Goal: Information Seeking & Learning: Learn about a topic

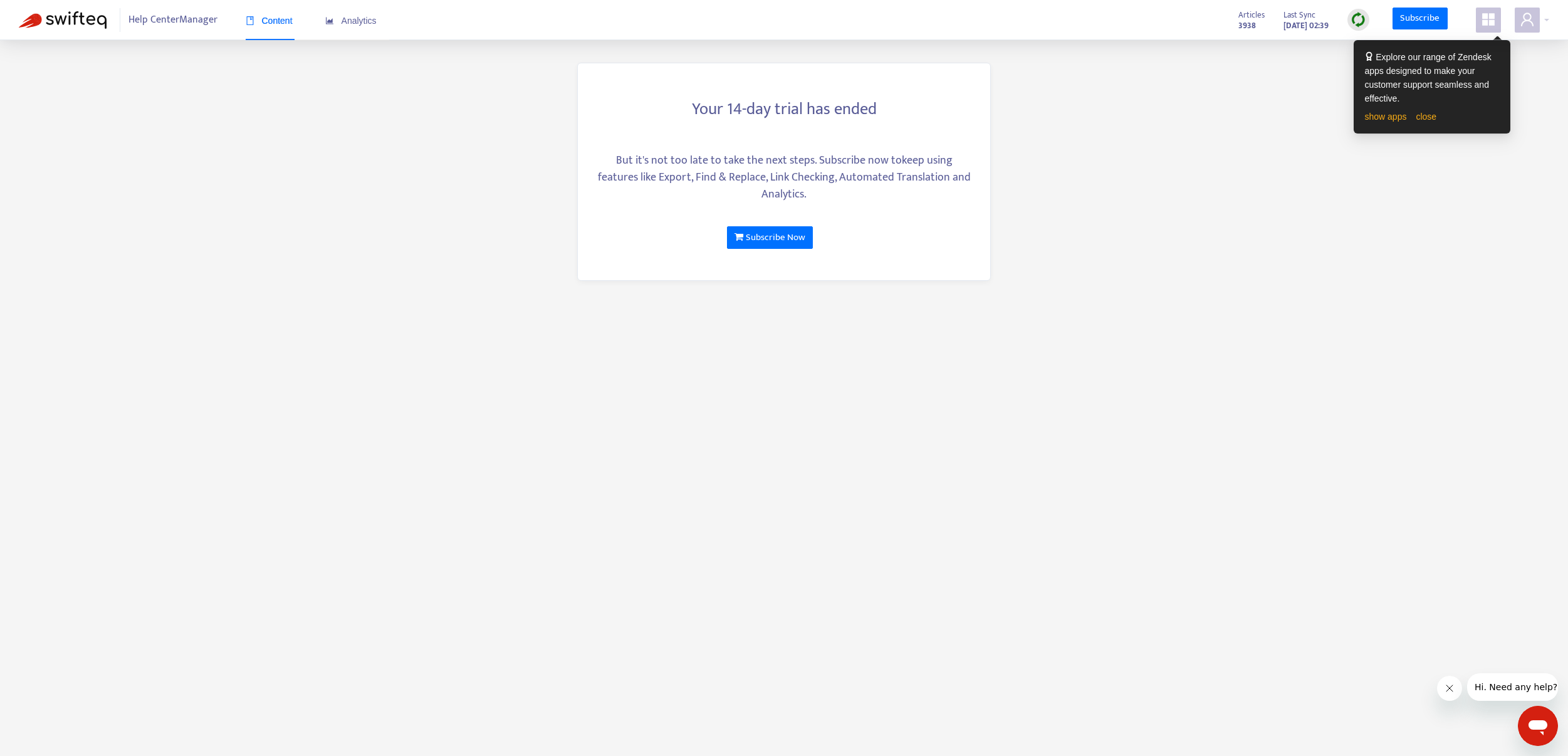
click at [1486, 22] on icon "appstore" at bounding box center [1489, 19] width 12 height 12
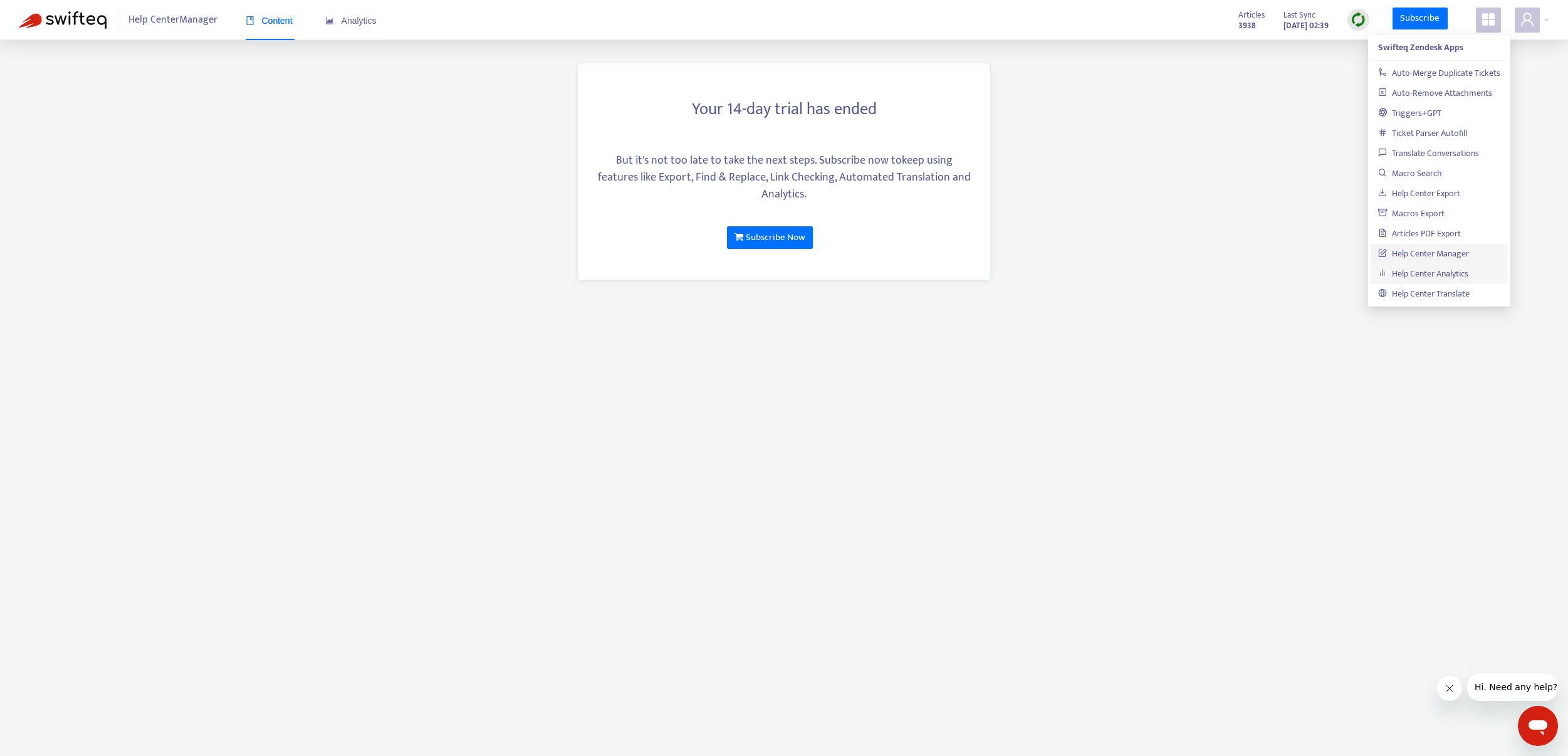
click at [1404, 276] on link "Help Center Analytics" at bounding box center [1424, 273] width 90 height 14
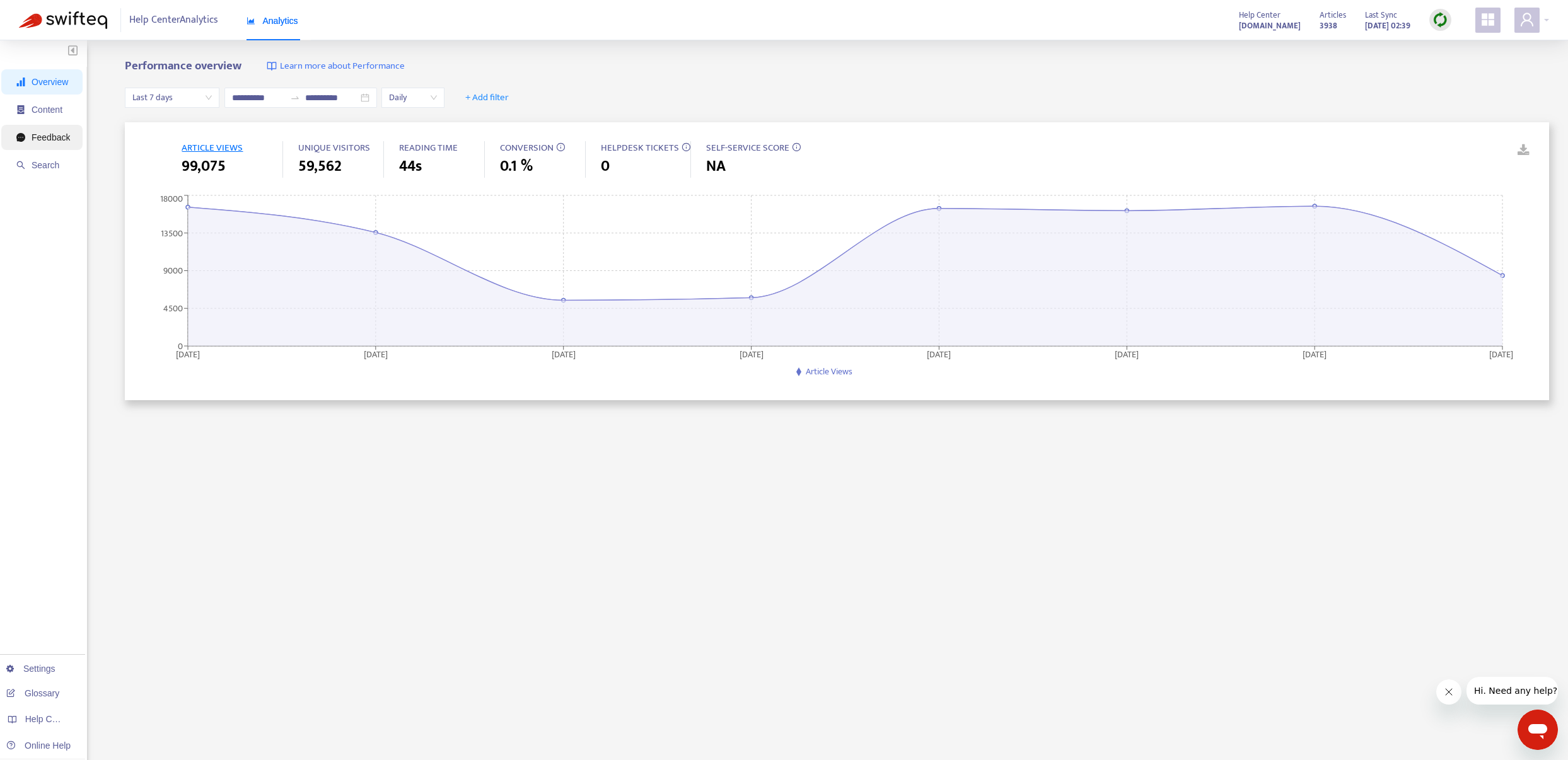
click at [78, 138] on li "Feedback" at bounding box center [41, 137] width 82 height 25
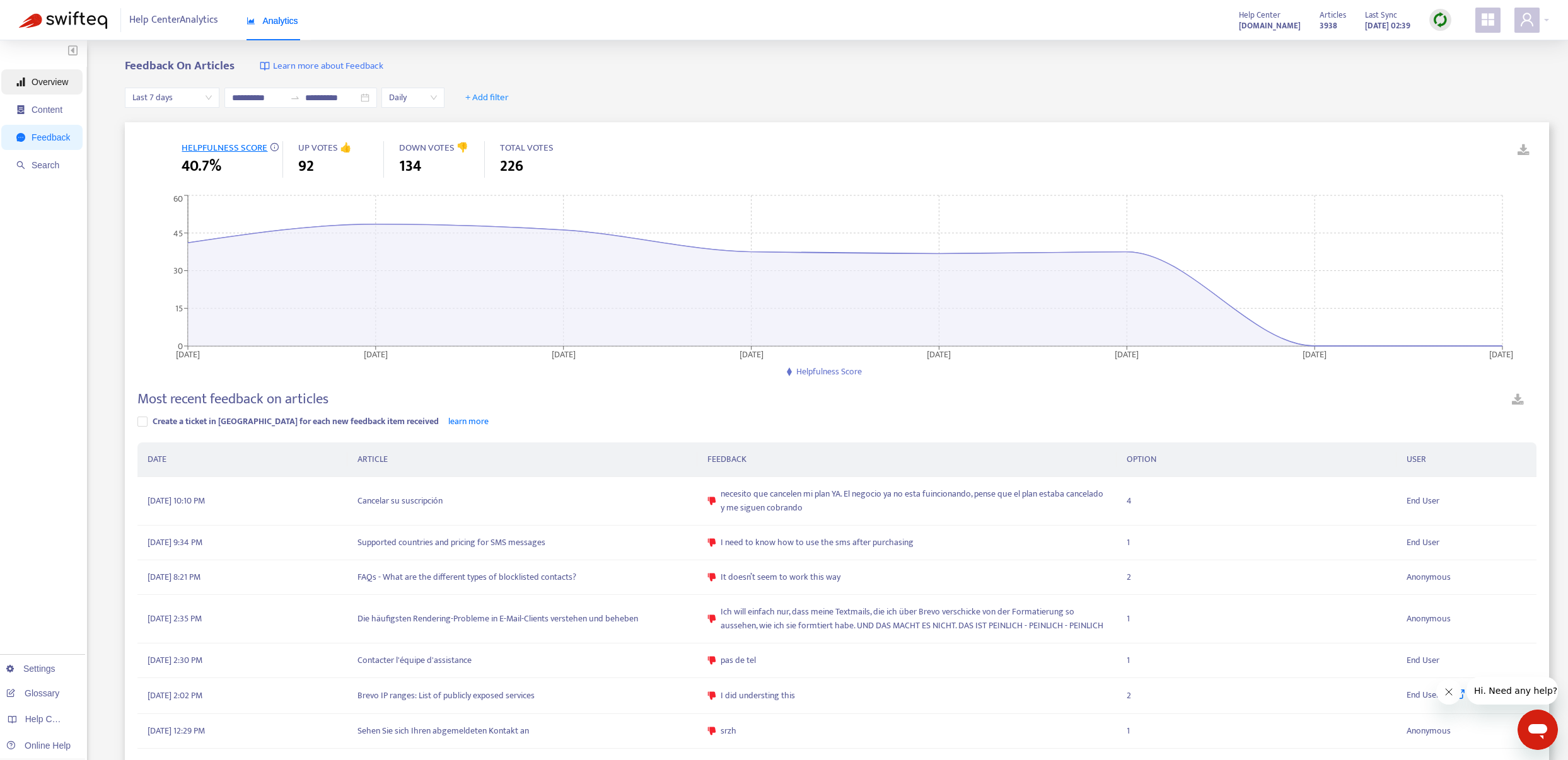
click at [30, 84] on span "Overview" at bounding box center [43, 82] width 54 height 25
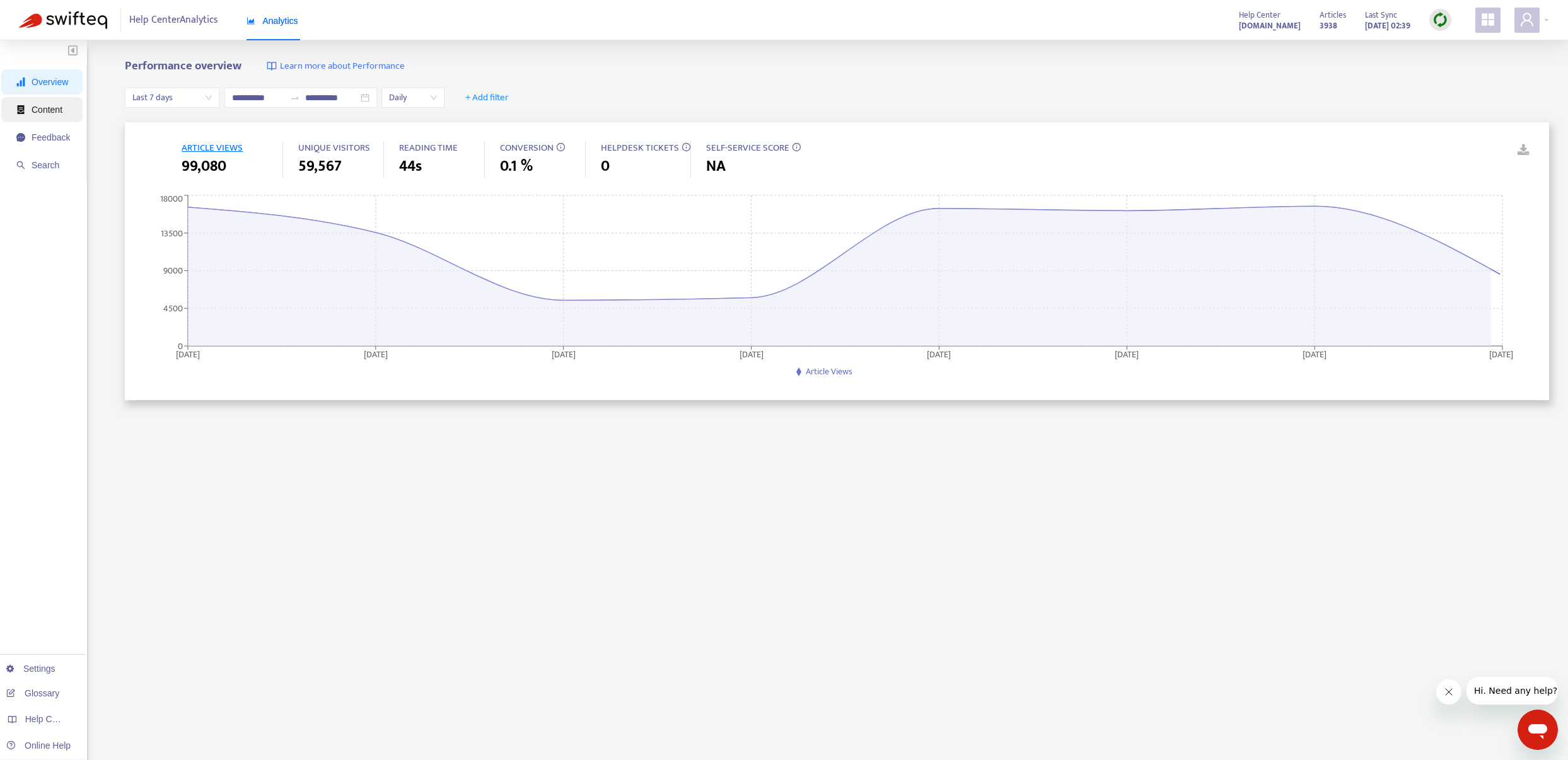
click at [74, 114] on li "Content" at bounding box center [41, 110] width 82 height 25
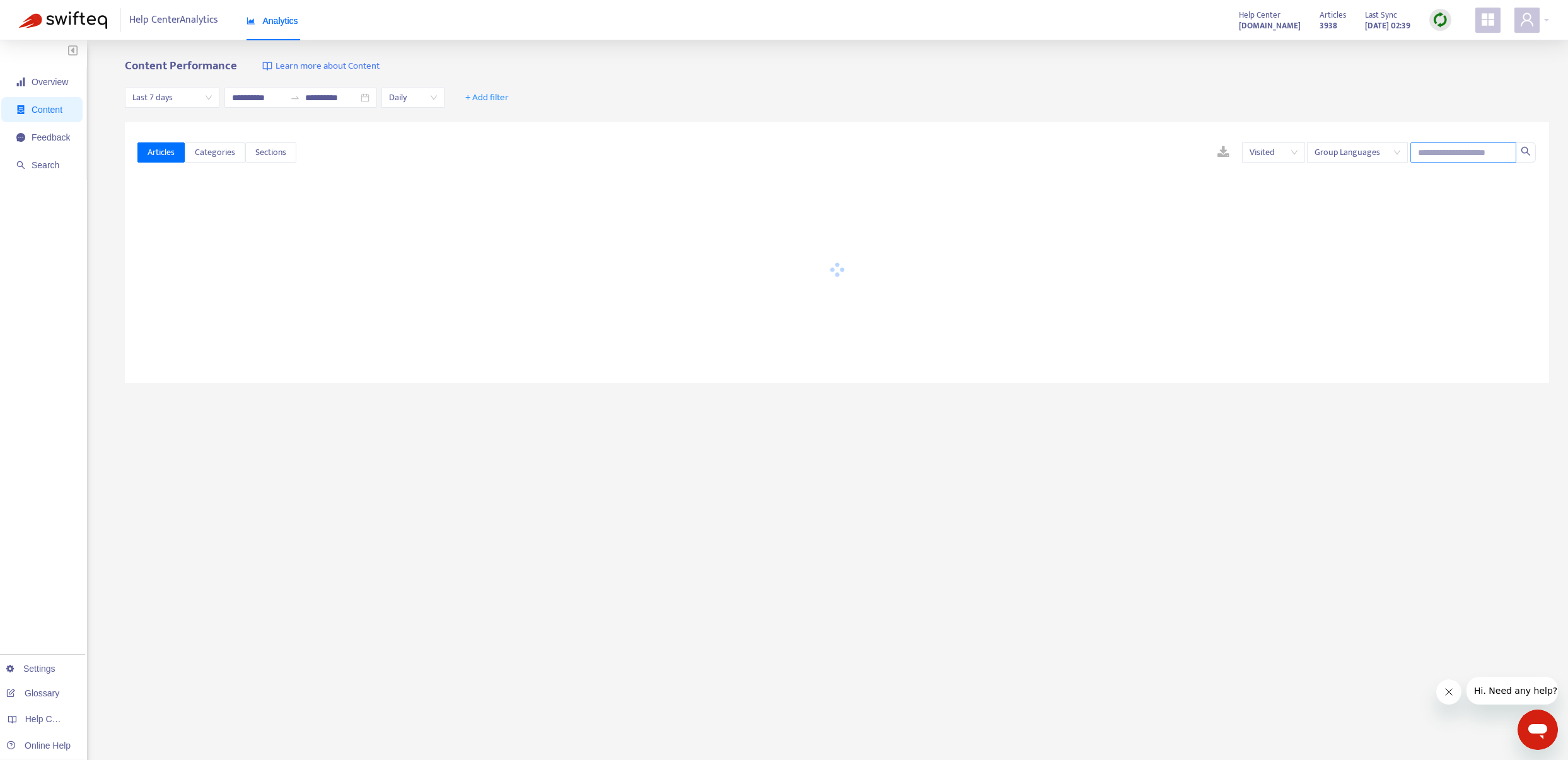
click at [1441, 149] on input "text" at bounding box center [1463, 152] width 106 height 20
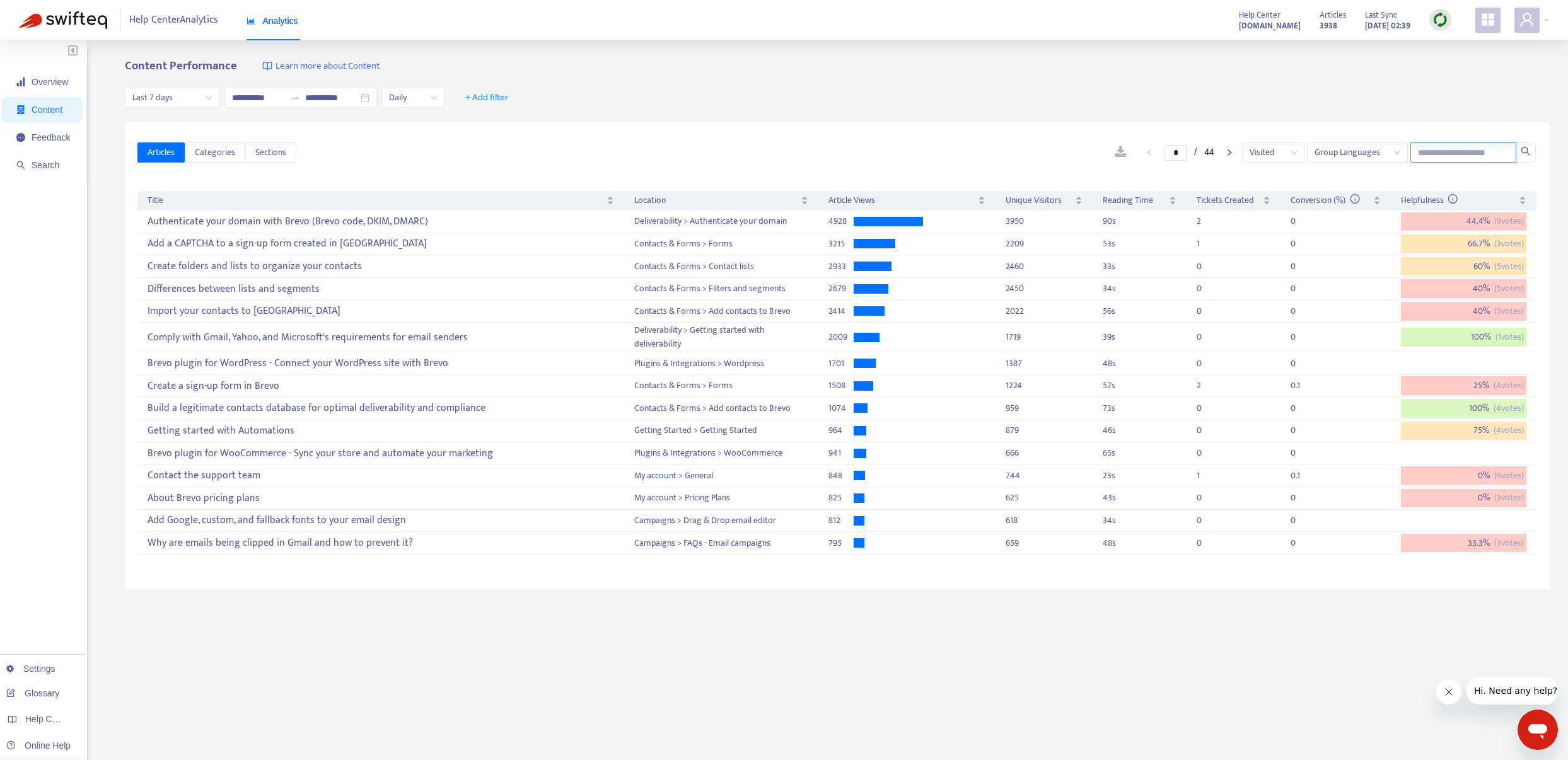
paste input "**********"
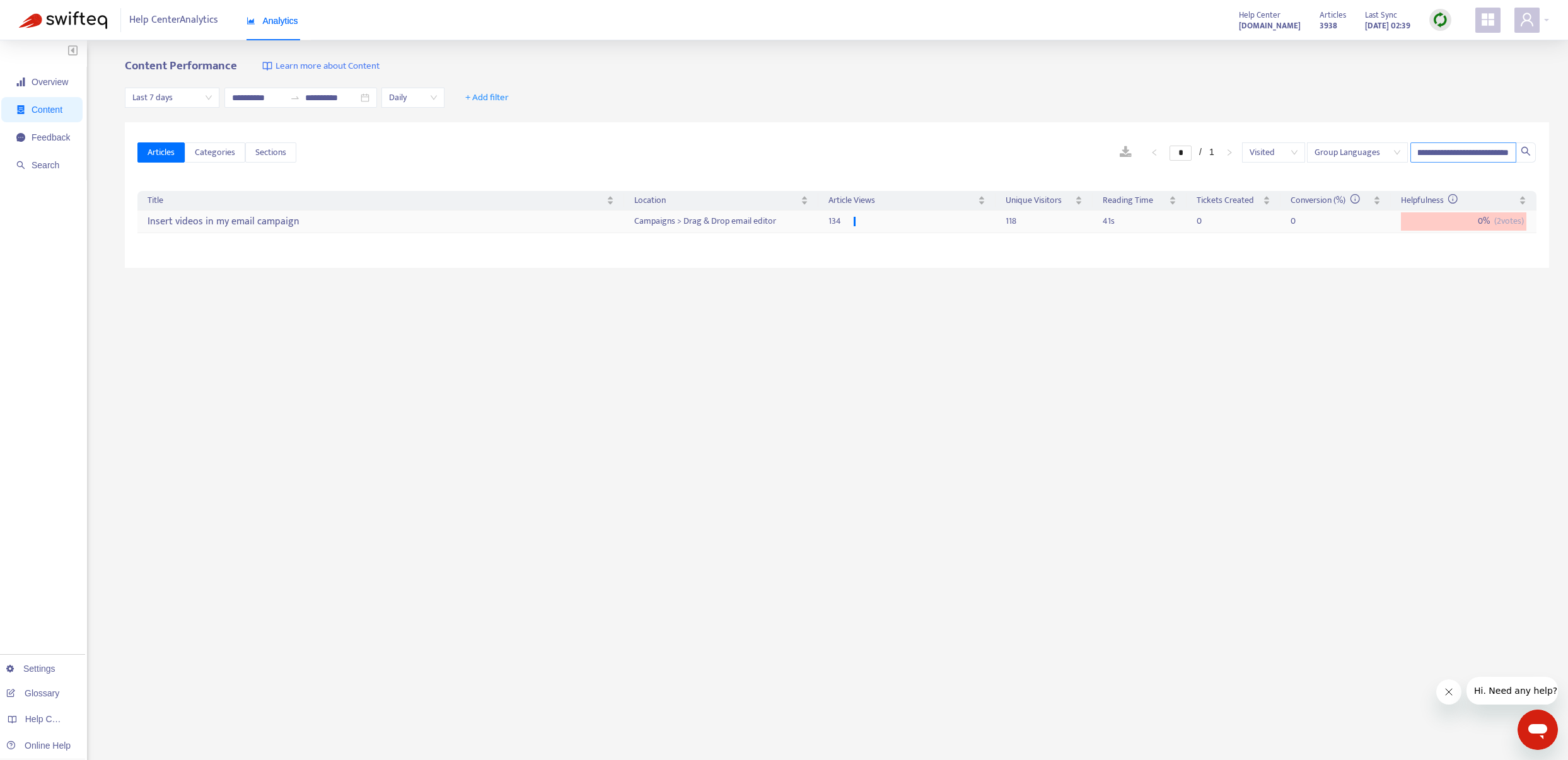
type input "**********"
click at [488, 219] on div "Insert videos in my email campaign" at bounding box center [380, 222] width 466 height 21
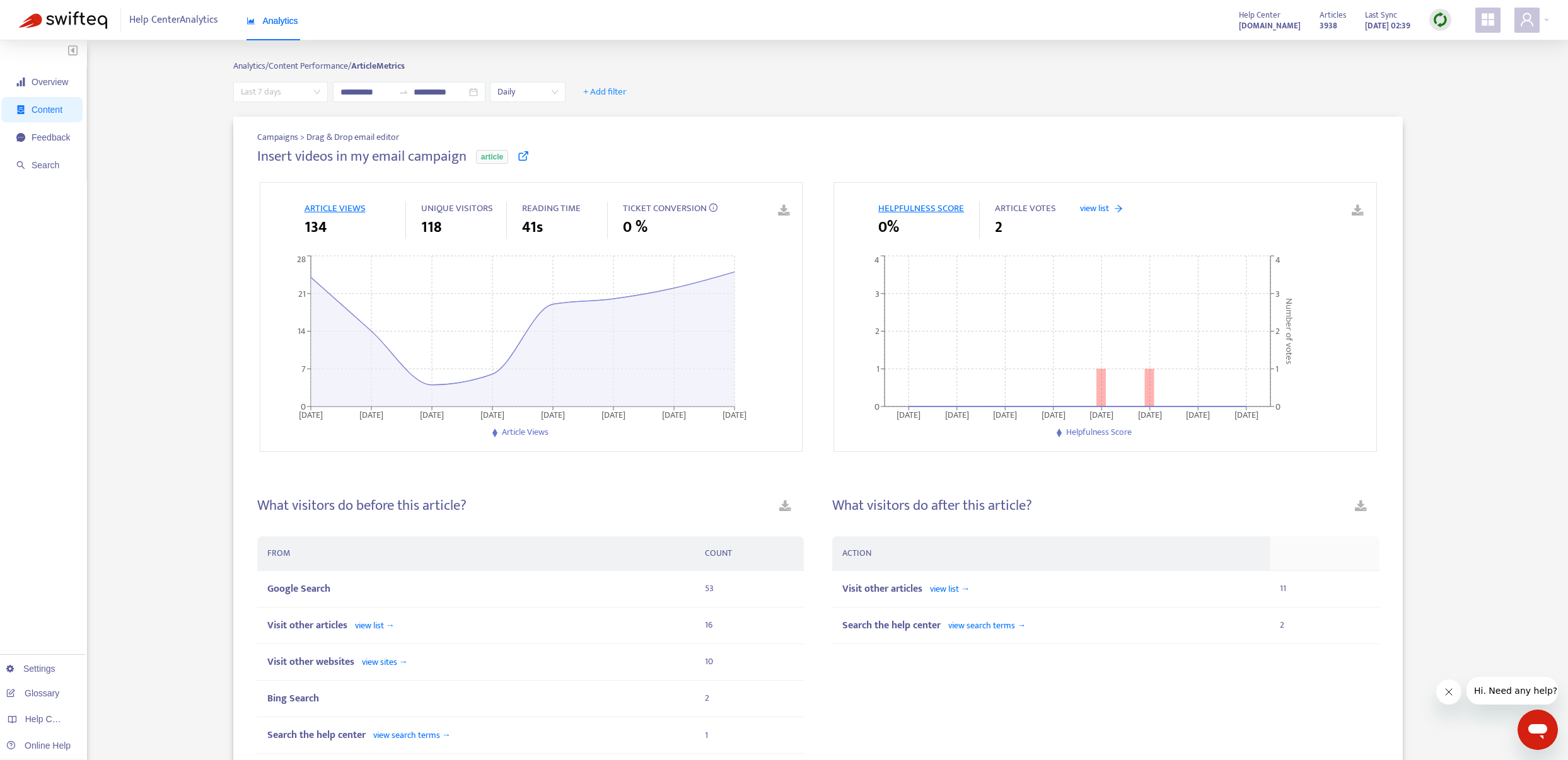
click at [292, 87] on span "Last 7 days" at bounding box center [280, 92] width 80 height 19
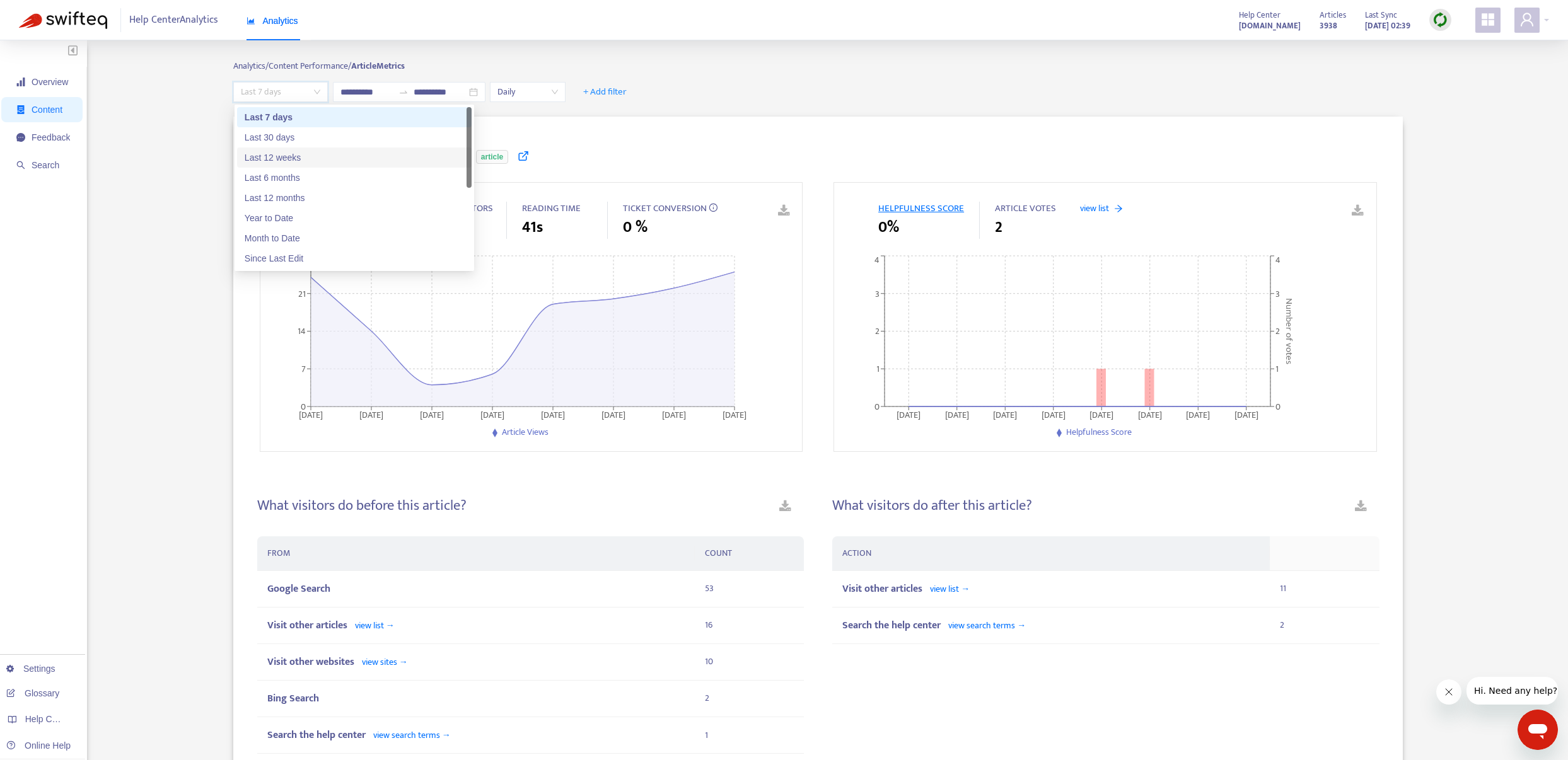
click at [322, 162] on div "Last 12 weeks" at bounding box center [354, 158] width 219 height 13
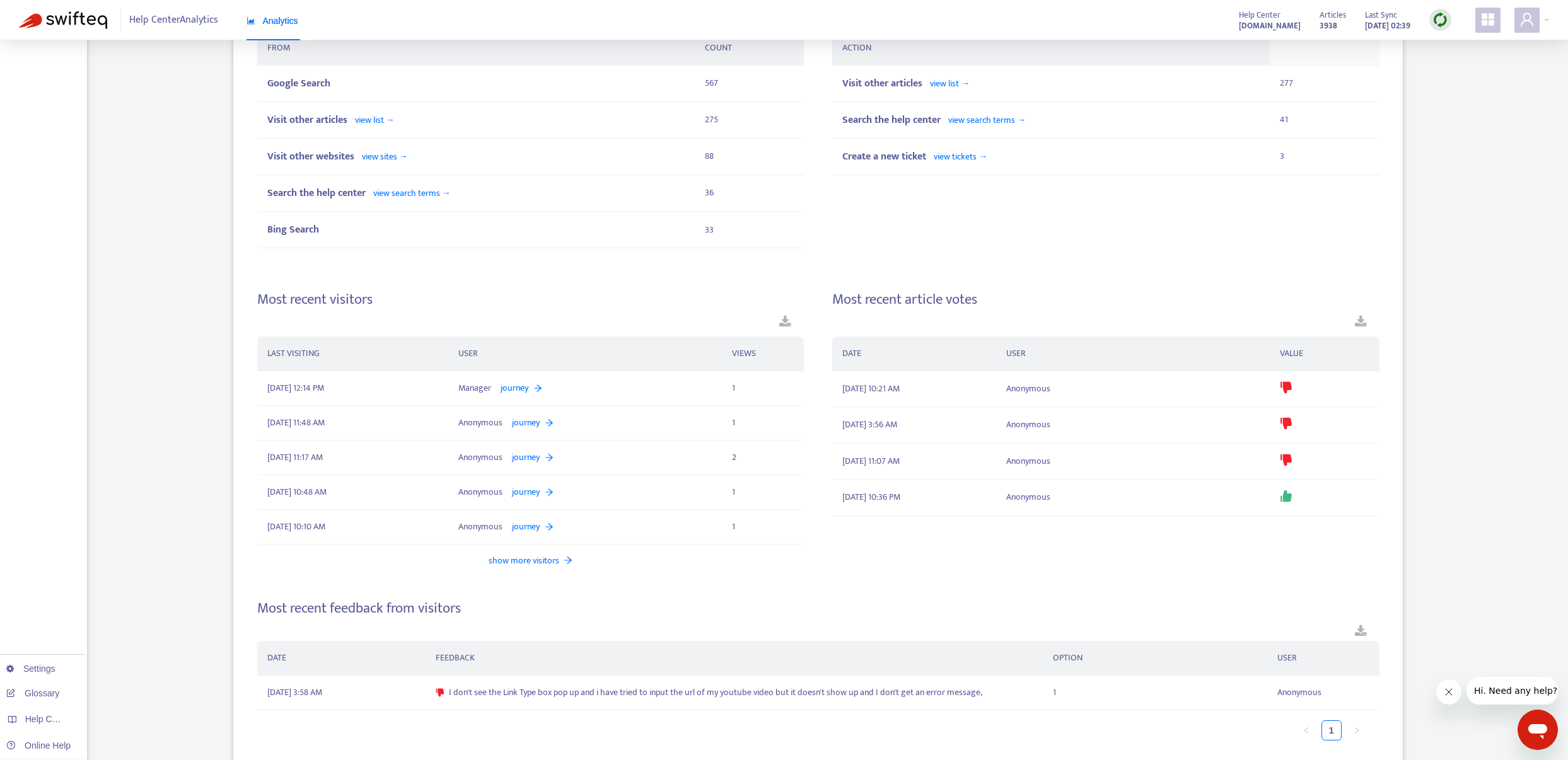
scroll to position [533, 0]
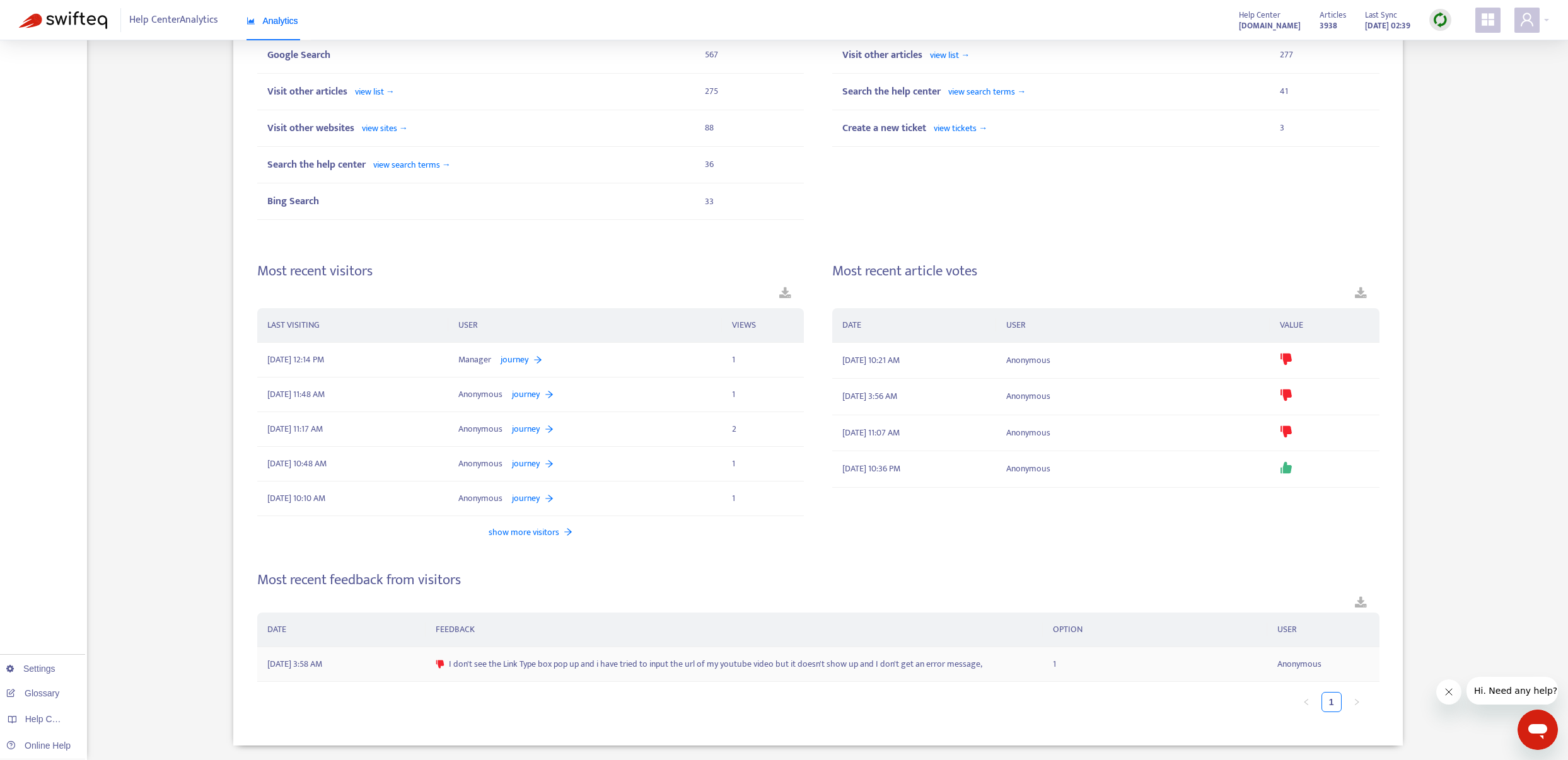
click at [1296, 670] on span "Anonymous" at bounding box center [1299, 664] width 44 height 13
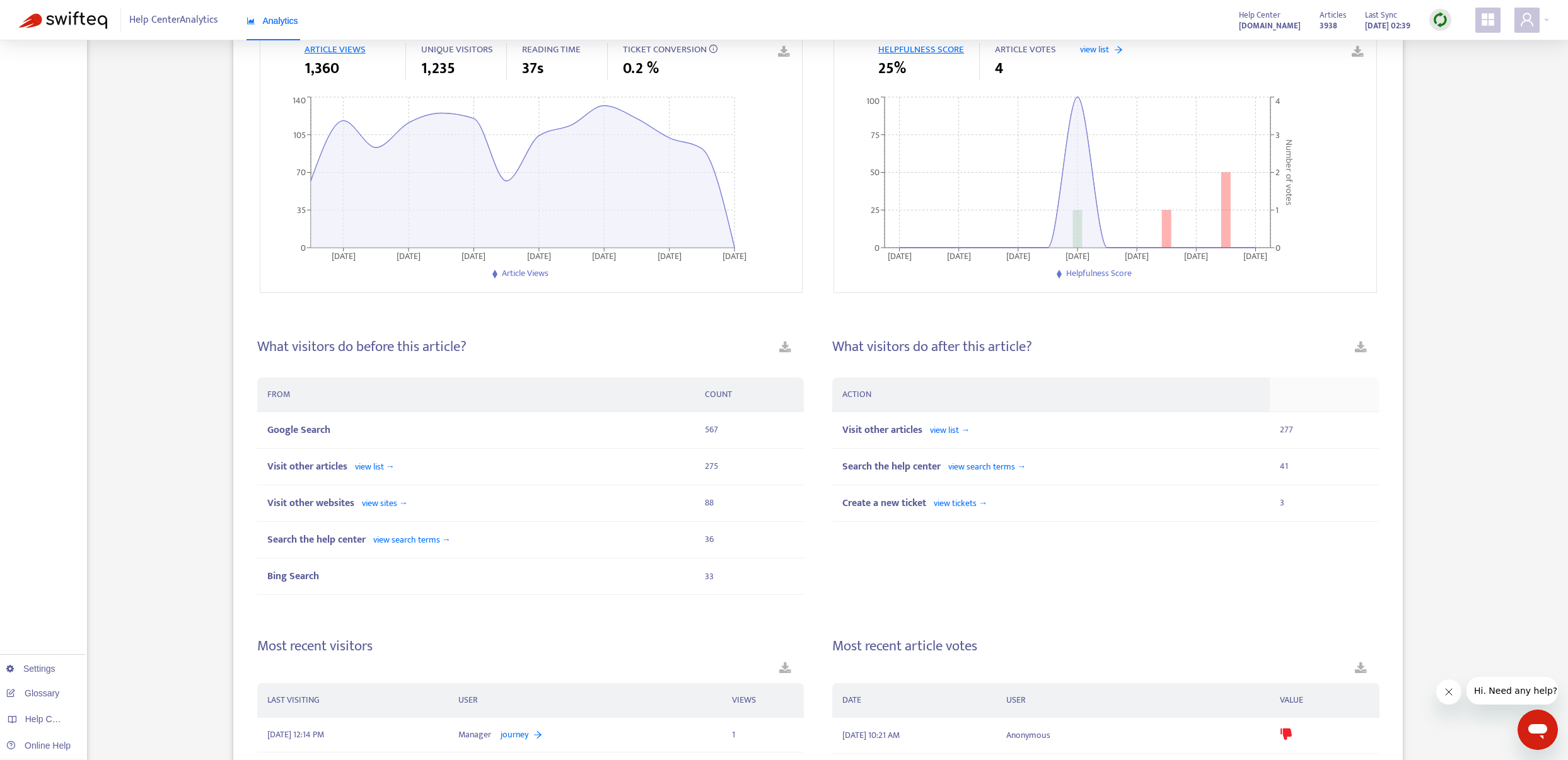
scroll to position [7, 0]
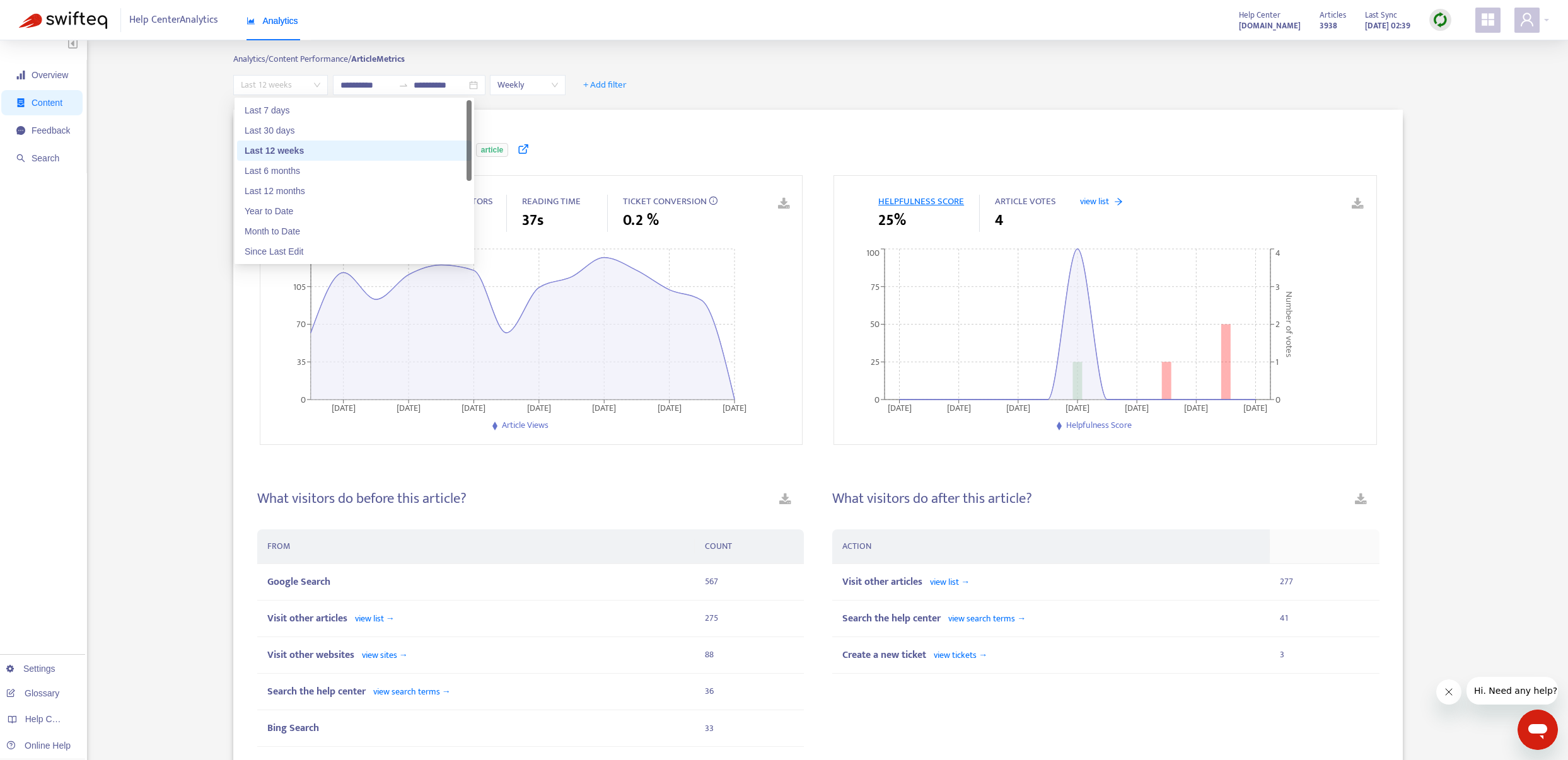
click at [262, 77] on span "Last 12 weeks" at bounding box center [280, 86] width 80 height 19
click at [303, 176] on div "Last 6 months" at bounding box center [354, 170] width 219 height 13
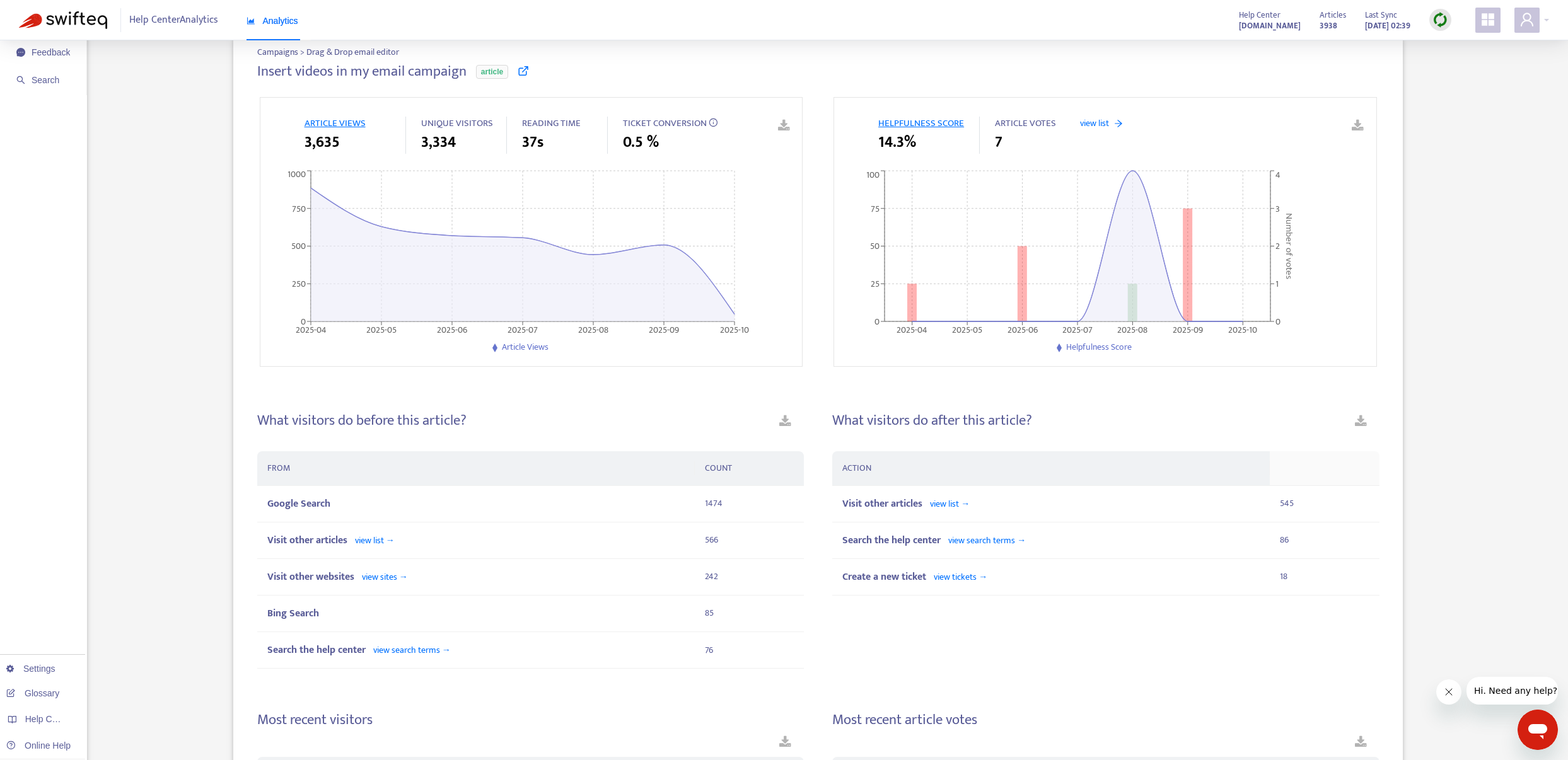
scroll to position [0, 0]
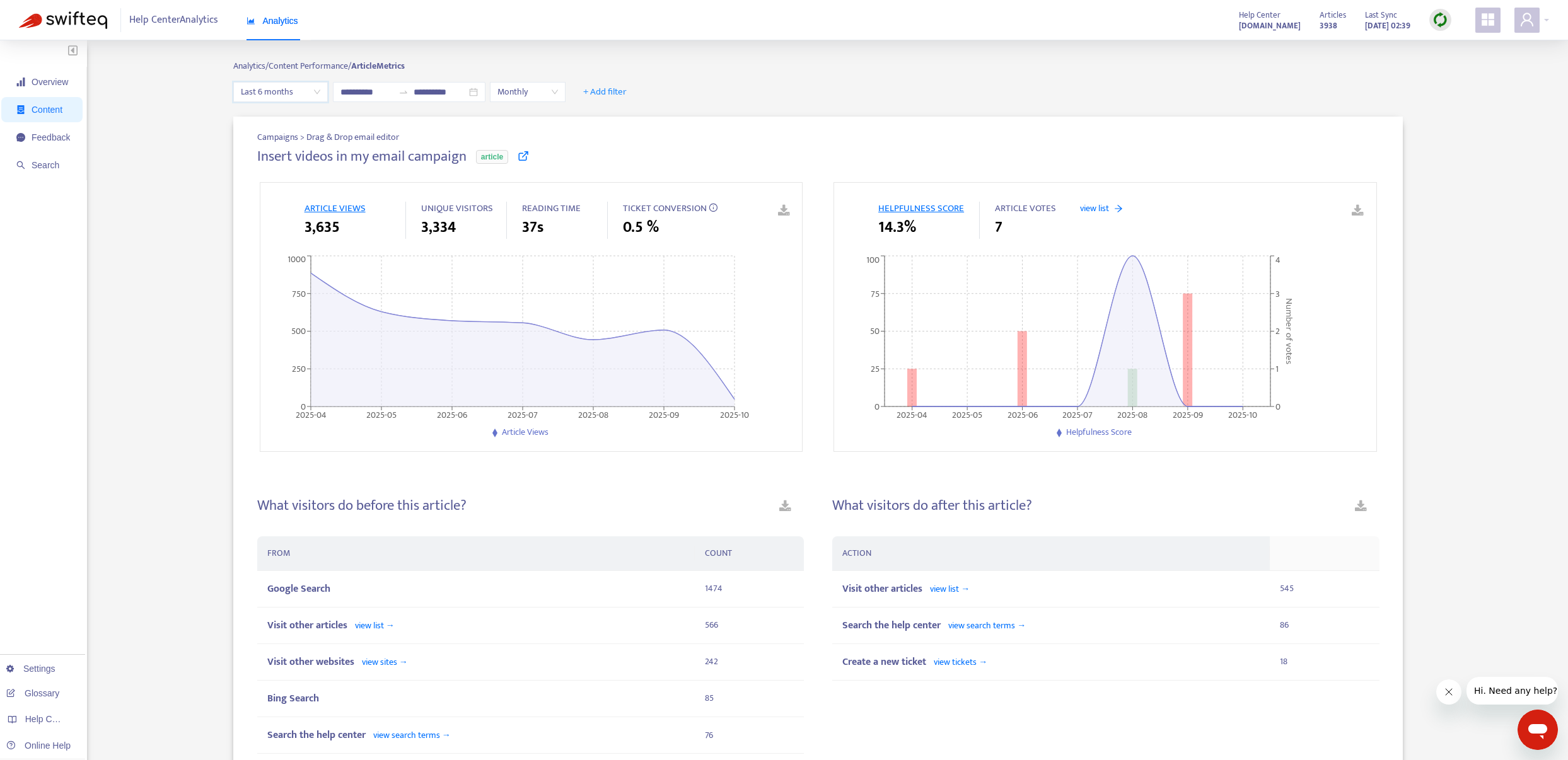
click at [302, 102] on div "Last 6 months" at bounding box center [281, 91] width 94 height 20
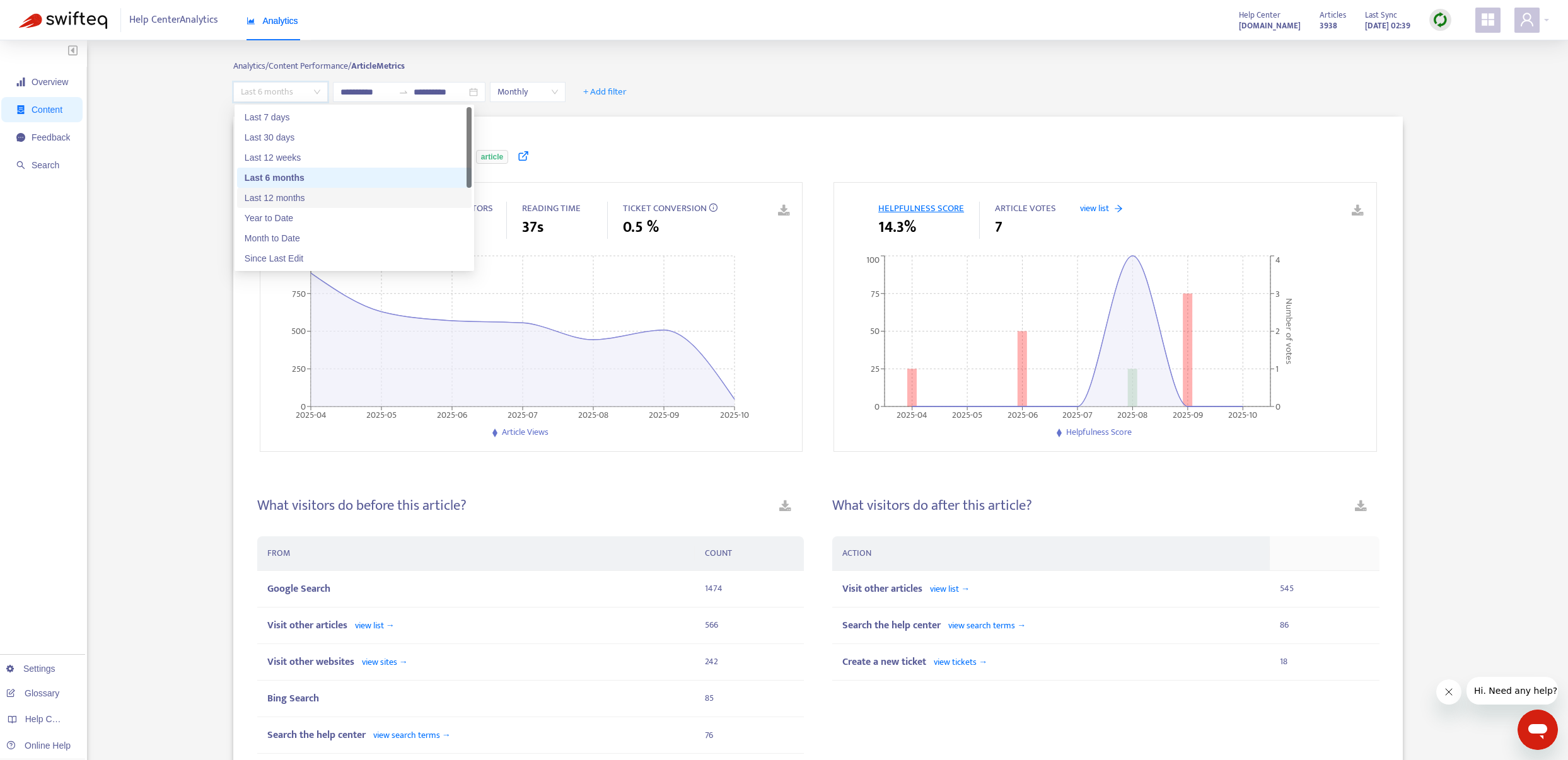
click at [296, 201] on div "Last 12 months" at bounding box center [354, 198] width 219 height 13
type input "**********"
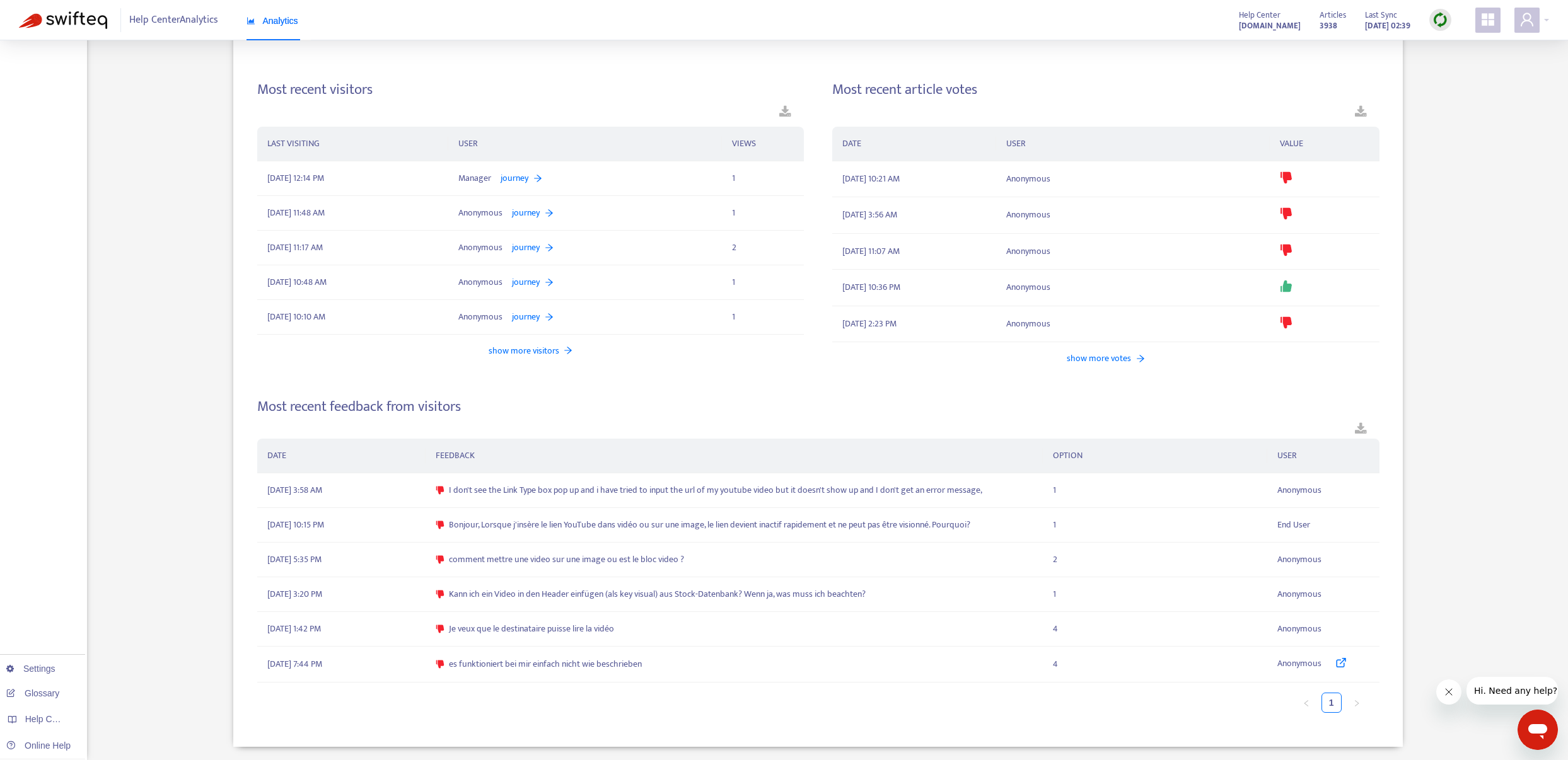
scroll to position [716, 0]
